Goal: Task Accomplishment & Management: Manage account settings

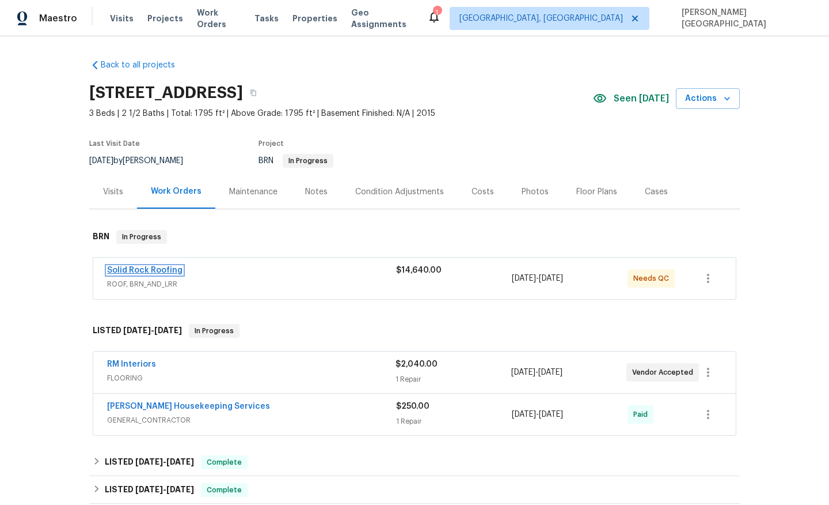
click at [164, 272] on link "Solid Rock Roofing" at bounding box center [144, 270] width 75 height 8
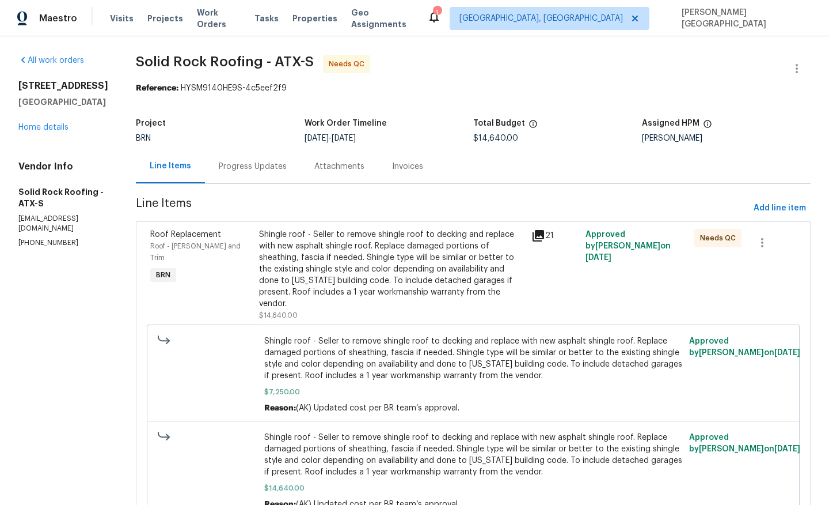
click at [315, 287] on div "Shingle roof - Seller to remove shingle roof to decking and replace with new as…" at bounding box center [392, 269] width 266 height 81
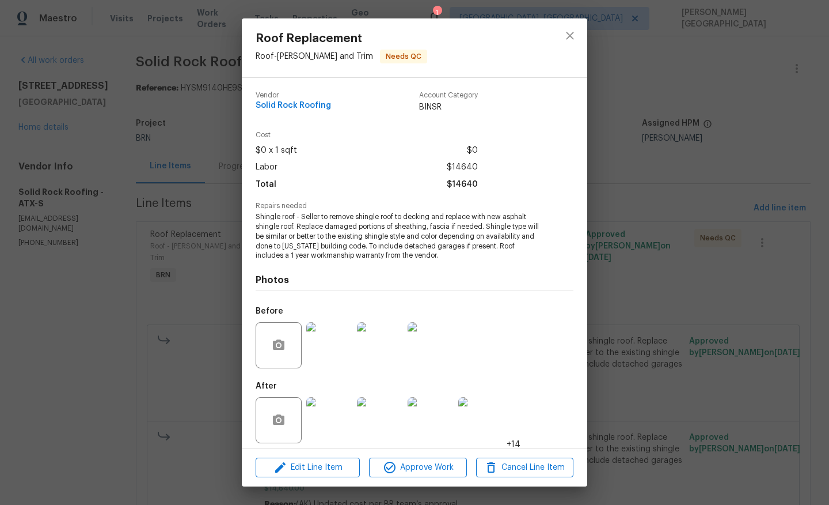
click at [329, 416] on img at bounding box center [329, 420] width 46 height 46
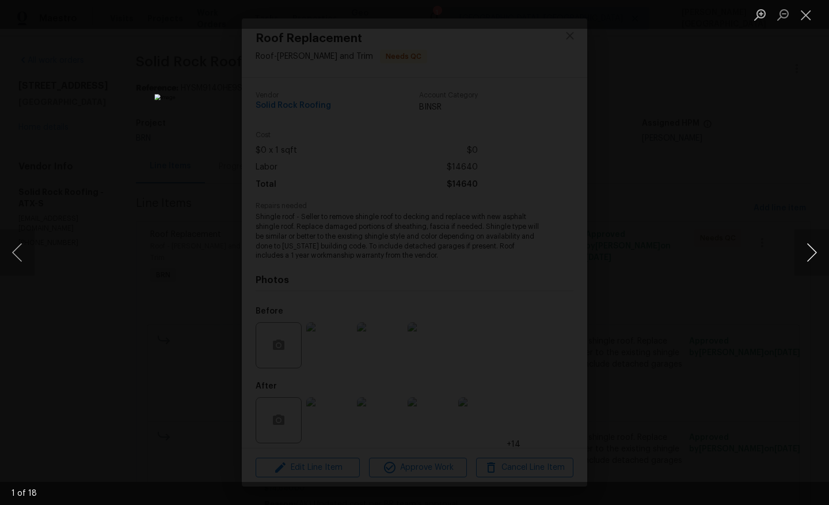
click at [822, 247] on button "Next image" at bounding box center [812, 252] width 35 height 46
click at [822, 248] on button "Next image" at bounding box center [812, 252] width 35 height 46
click at [822, 247] on button "Next image" at bounding box center [812, 252] width 35 height 46
click at [823, 248] on button "Next image" at bounding box center [812, 252] width 35 height 46
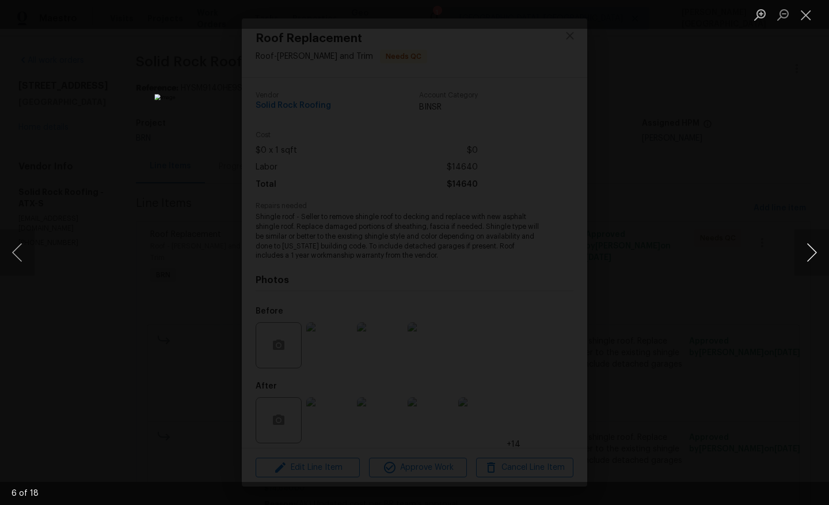
click at [823, 249] on button "Next image" at bounding box center [812, 252] width 35 height 46
click at [824, 250] on button "Next image" at bounding box center [812, 252] width 35 height 46
click at [825, 252] on button "Next image" at bounding box center [812, 252] width 35 height 46
click at [827, 255] on button "Next image" at bounding box center [812, 252] width 35 height 46
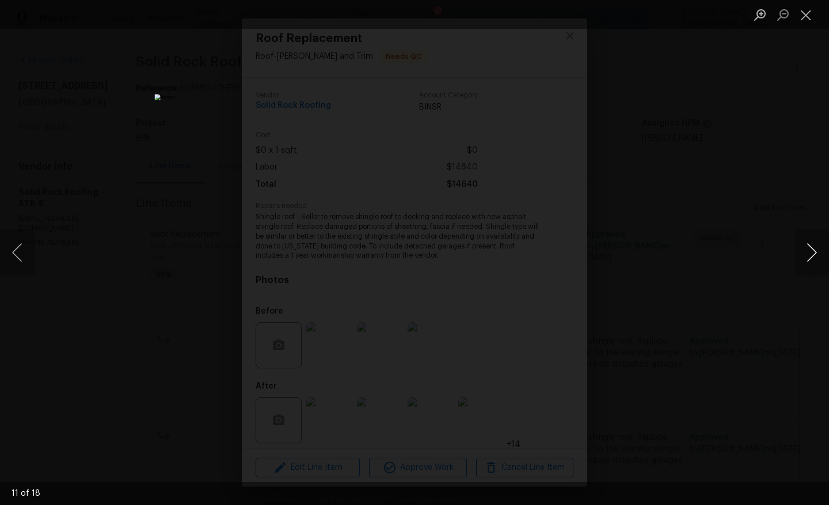
click at [828, 256] on button "Next image" at bounding box center [812, 252] width 35 height 46
click at [828, 258] on button "Next image" at bounding box center [812, 252] width 35 height 46
click at [829, 259] on button "Next image" at bounding box center [812, 252] width 35 height 46
click at [829, 262] on button "Next image" at bounding box center [812, 252] width 35 height 46
click at [829, 263] on button "Next image" at bounding box center [812, 252] width 35 height 46
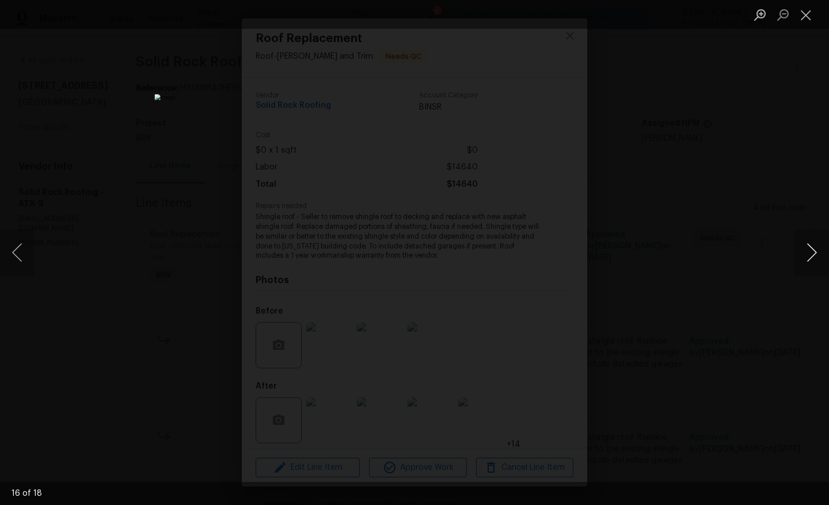
click at [829, 266] on button "Next image" at bounding box center [812, 252] width 35 height 46
click at [829, 271] on button "Next image" at bounding box center [812, 252] width 35 height 46
click at [829, 276] on div "Lightbox" at bounding box center [414, 252] width 829 height 505
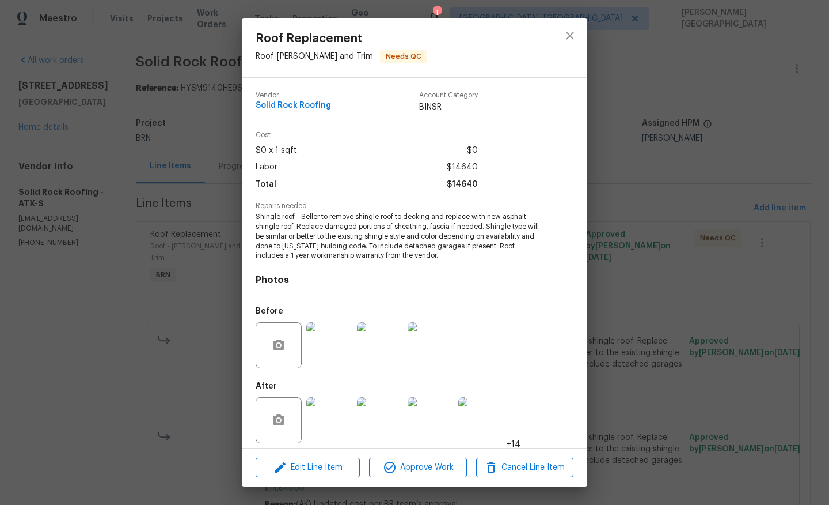
click at [735, 251] on div "Roof Replacement Roof - [PERSON_NAME] and Trim Needs QC Vendor Solid Rock Roofi…" at bounding box center [414, 252] width 829 height 505
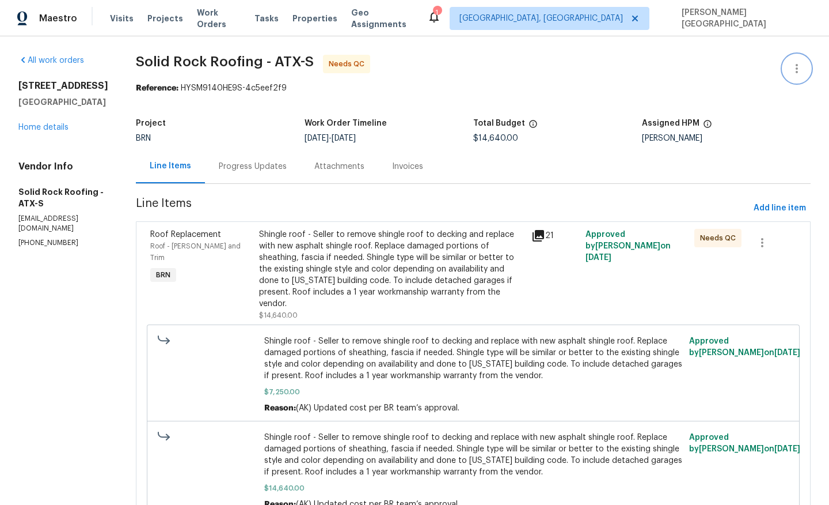
click at [802, 73] on icon "button" at bounding box center [797, 69] width 14 height 14
click at [802, 73] on li "Edit" at bounding box center [760, 68] width 124 height 19
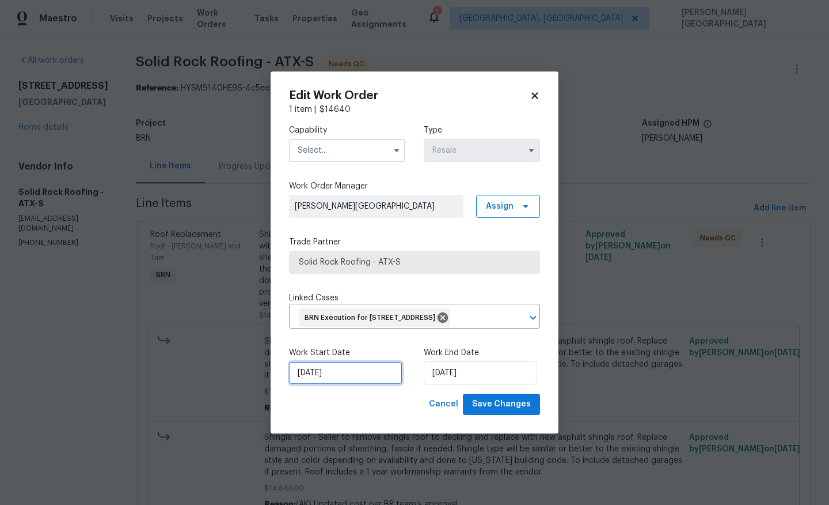
click at [350, 384] on input "[DATE]" at bounding box center [345, 372] width 113 height 23
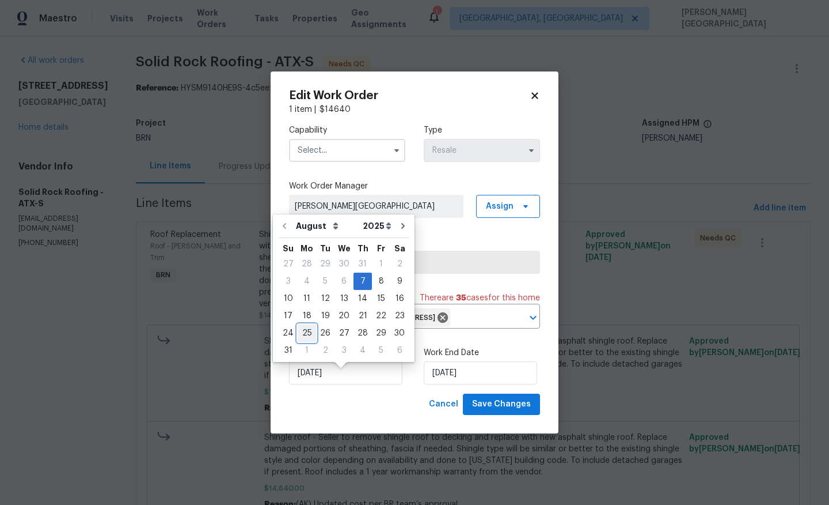
click at [309, 331] on div "25" at bounding box center [307, 333] width 18 height 16
type input "[DATE]"
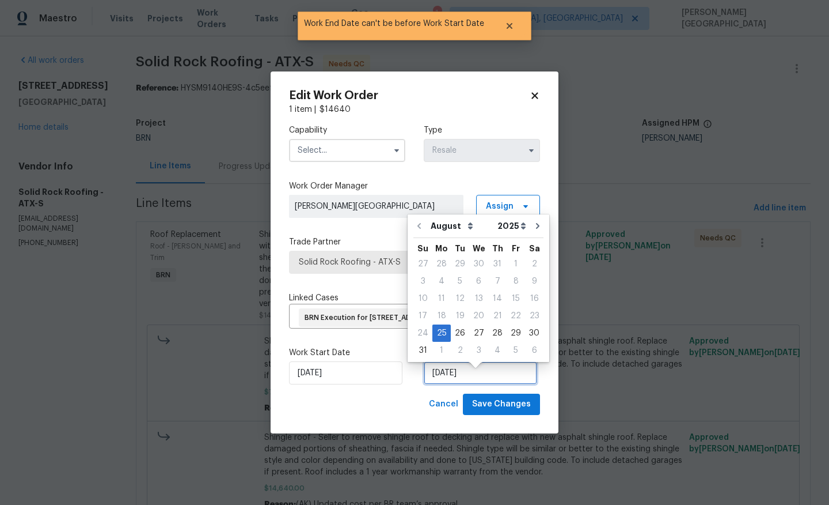
click at [448, 383] on input "[DATE]" at bounding box center [480, 372] width 113 height 23
click at [497, 336] on div "28" at bounding box center [497, 333] width 18 height 16
type input "[DATE]"
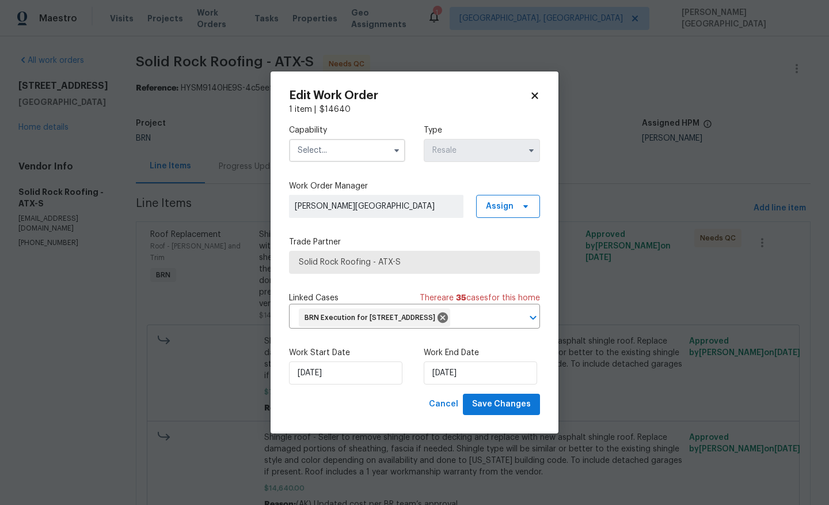
click at [330, 141] on input "text" at bounding box center [347, 150] width 116 height 23
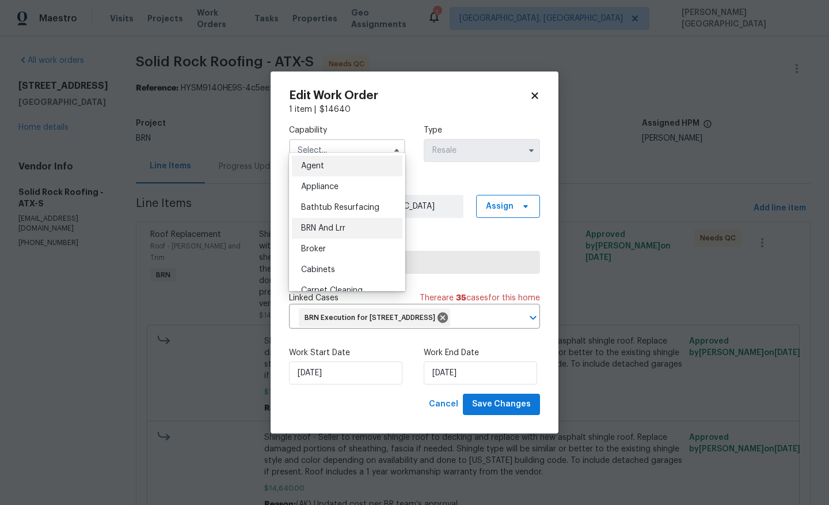
click at [333, 222] on div "BRN And Lrr" at bounding box center [347, 228] width 111 height 21
type input "BRN And Lrr"
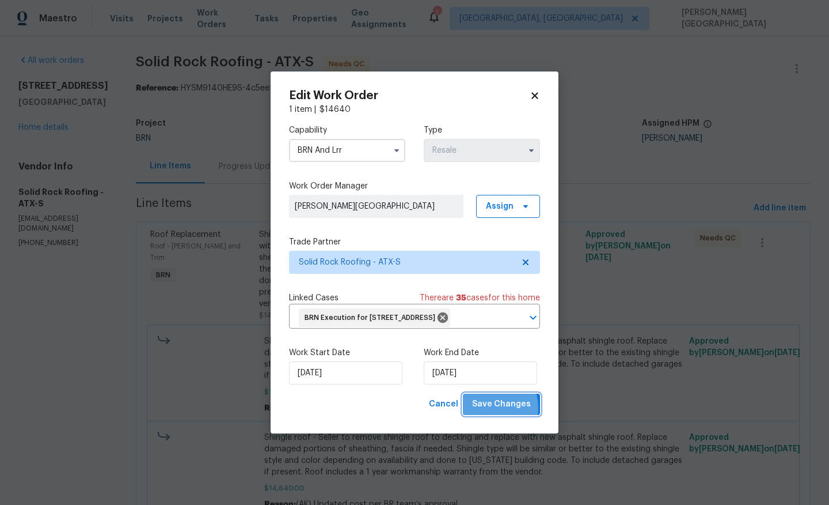
click at [490, 411] on span "Save Changes" at bounding box center [501, 404] width 59 height 14
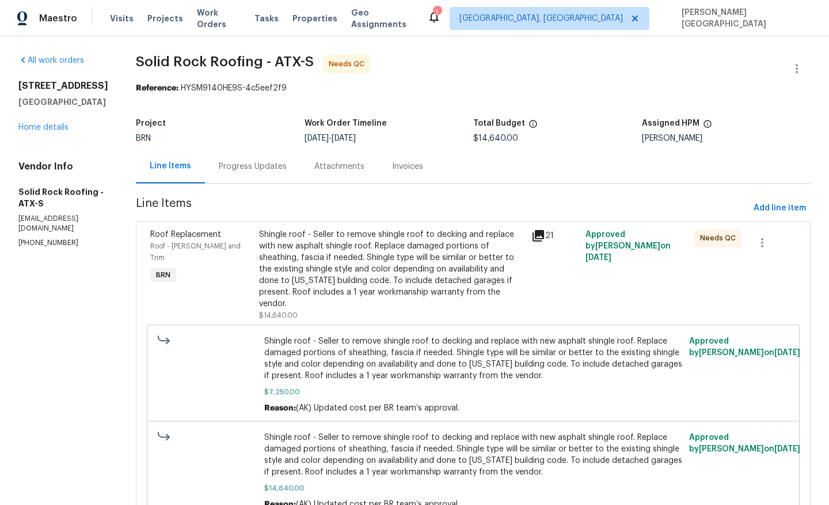
click at [309, 297] on div "Shingle roof - Seller to remove shingle roof to decking and replace with new as…" at bounding box center [392, 269] width 266 height 81
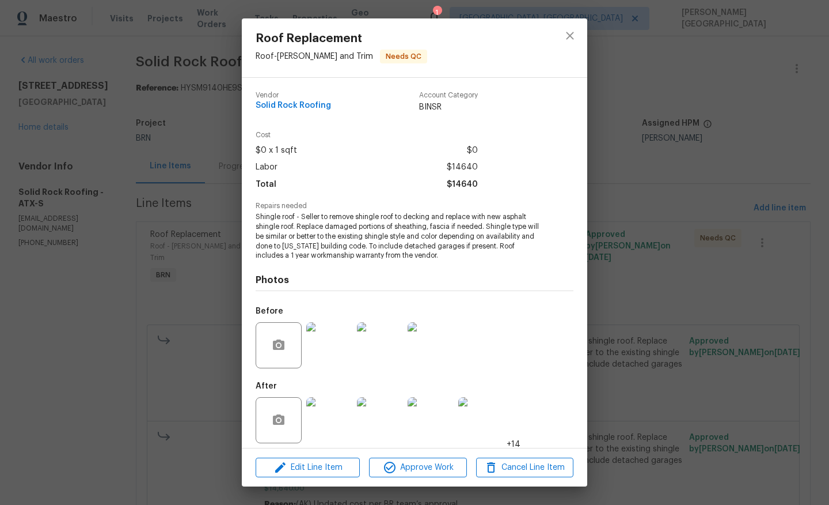
scroll to position [7, 0]
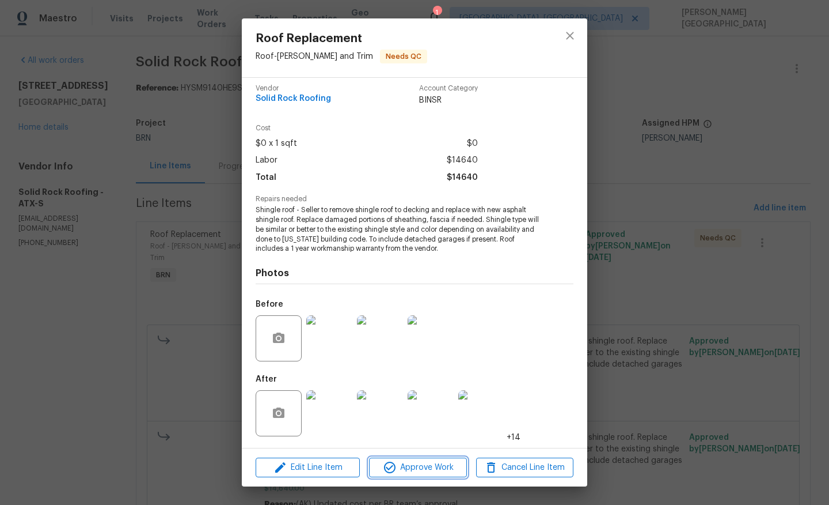
click at [411, 469] on span "Approve Work" at bounding box center [418, 467] width 90 height 14
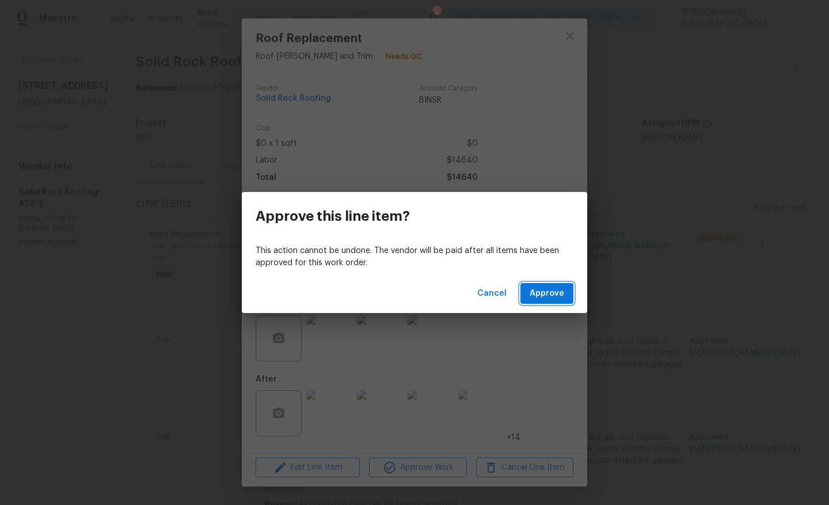
click at [548, 291] on span "Approve" at bounding box center [547, 293] width 35 height 14
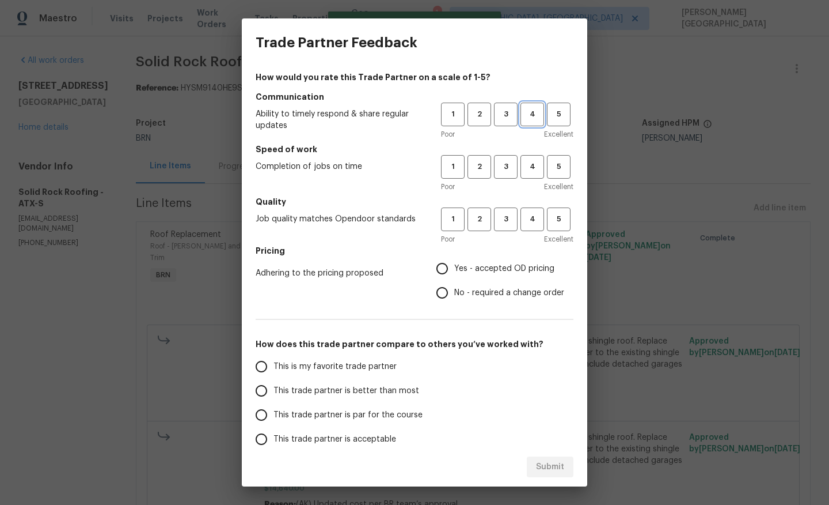
click at [522, 120] on span "4" at bounding box center [532, 114] width 21 height 13
click at [536, 161] on span "4" at bounding box center [532, 166] width 21 height 13
click at [532, 203] on h5 "Quality" at bounding box center [415, 202] width 318 height 12
click at [532, 217] on span "4" at bounding box center [532, 219] width 21 height 13
click at [442, 295] on input "No - required a change order" at bounding box center [442, 293] width 24 height 24
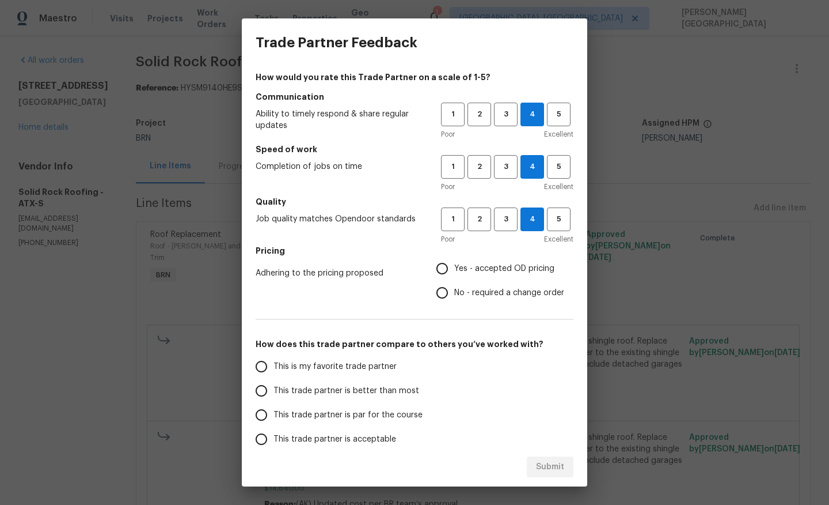
radio input "true"
click at [370, 385] on span "This trade partner is better than most" at bounding box center [347, 391] width 146 height 12
click at [274, 384] on input "This trade partner is better than most" at bounding box center [261, 390] width 24 height 24
click at [557, 463] on span "Submit" at bounding box center [550, 467] width 28 height 14
radio input "true"
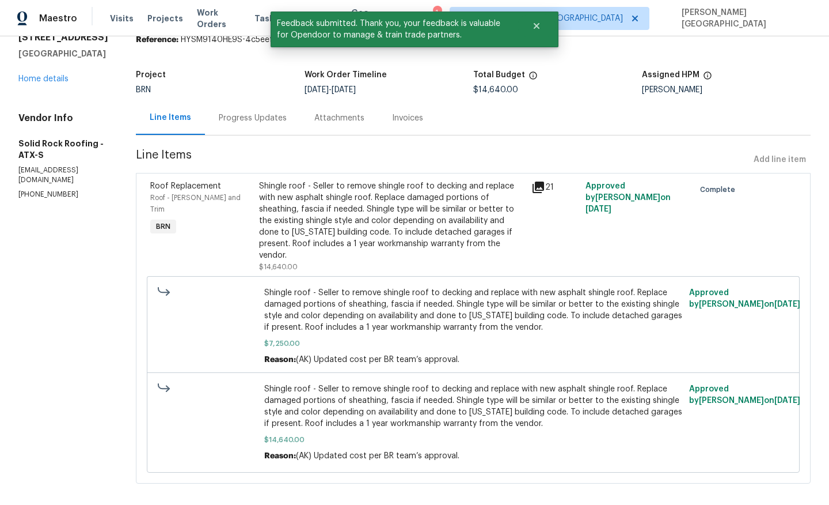
scroll to position [48, 0]
click at [221, 111] on div "Progress Updates" at bounding box center [253, 118] width 96 height 34
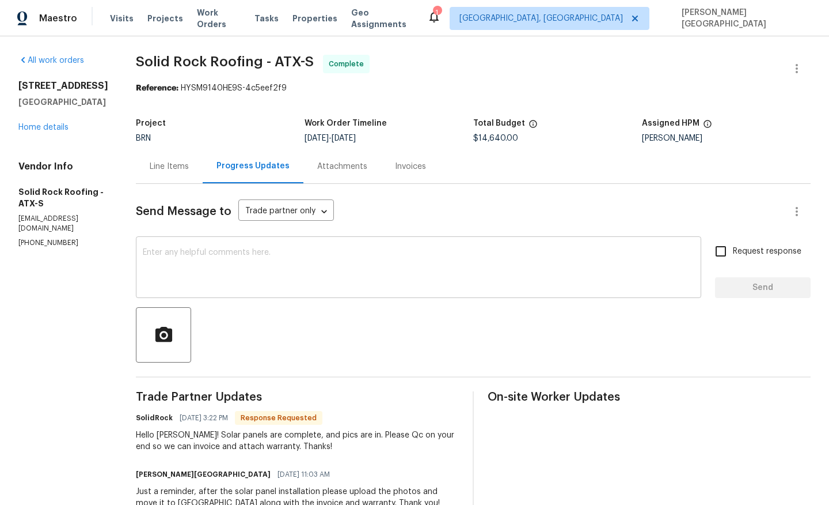
click at [621, 278] on textarea at bounding box center [419, 268] width 552 height 40
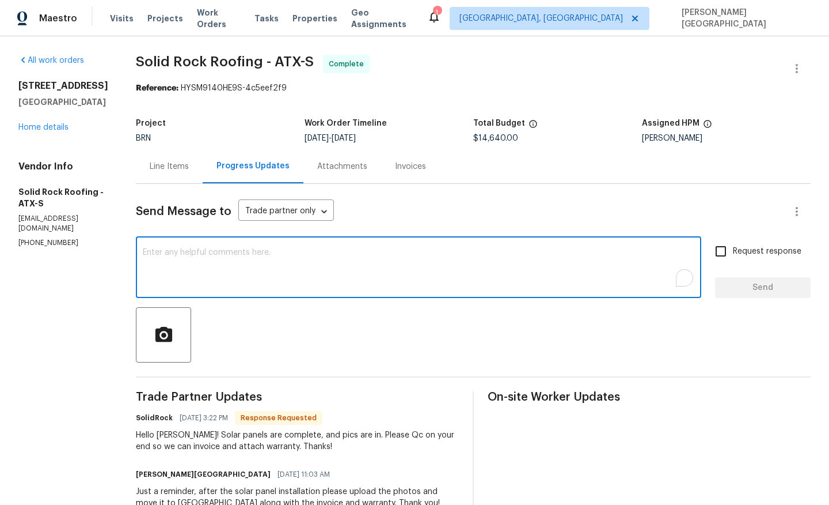
paste textarea "WO is approved, Please upload the detailed paid invoice under invoice section. …"
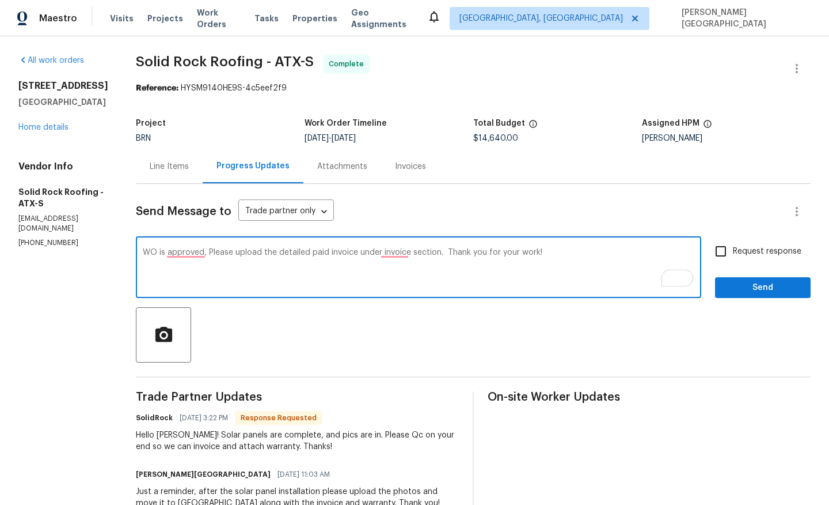
type textarea "WO is approved, Please upload the detailed paid invoice under invoice section. …"
click at [752, 250] on span "Request response" at bounding box center [767, 251] width 69 height 12
click at [733, 250] on input "Request response" at bounding box center [721, 251] width 24 height 24
checkbox input "true"
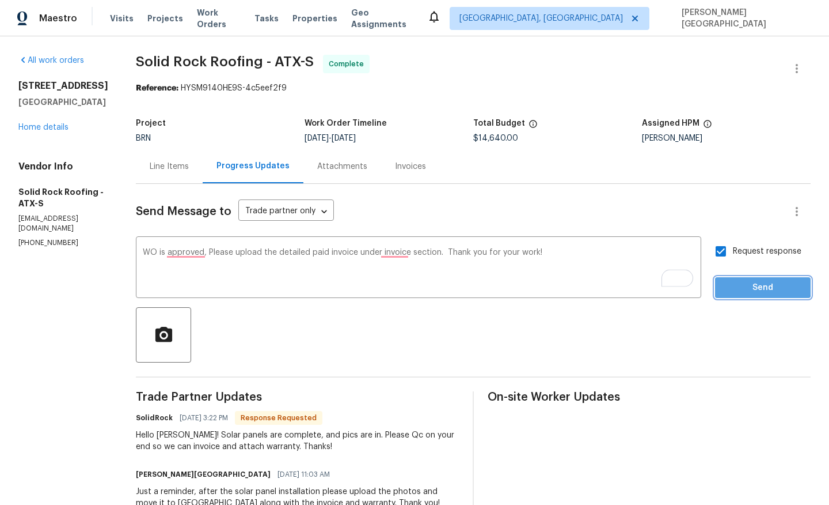
click at [752, 286] on span "Send" at bounding box center [763, 288] width 77 height 14
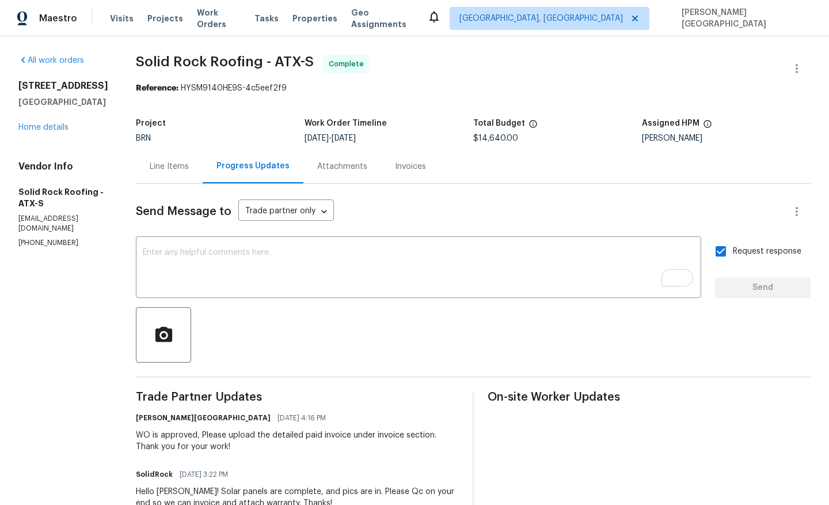
click at [408, 171] on div "Invoices" at bounding box center [410, 167] width 31 height 12
